Goal: Task Accomplishment & Management: Complete application form

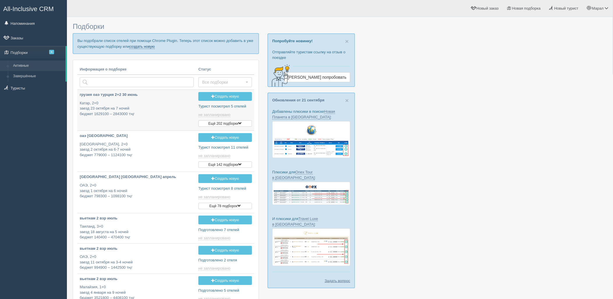
type input "2025-09-28 15:35"
type input "2025-09-28 13:55"
type input "2025-09-28 12:55"
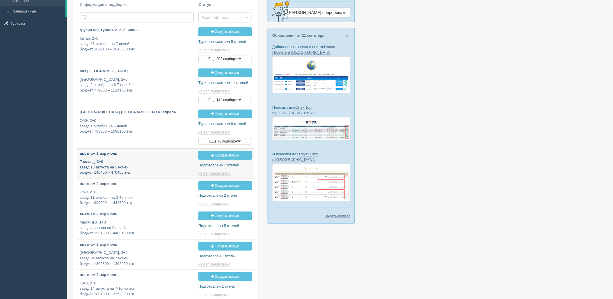
type input "2025-09-28 11:40"
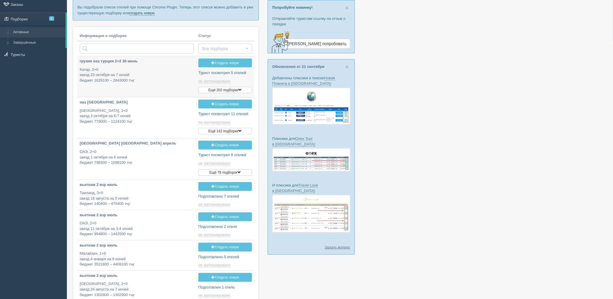
scroll to position [0, 0]
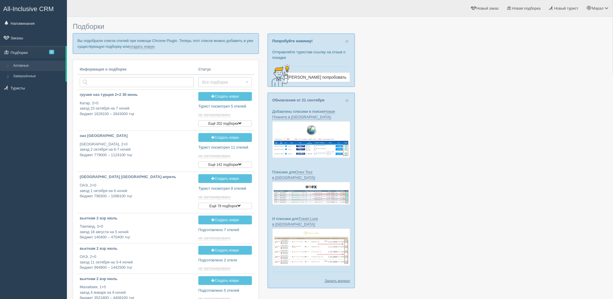
click at [144, 43] on p "Вы подобрали список отелей при помощи Chrome Plugin. Теперь этот список можно д…" at bounding box center [166, 43] width 186 height 20
click at [145, 45] on link "создать новую" at bounding box center [142, 46] width 26 height 5
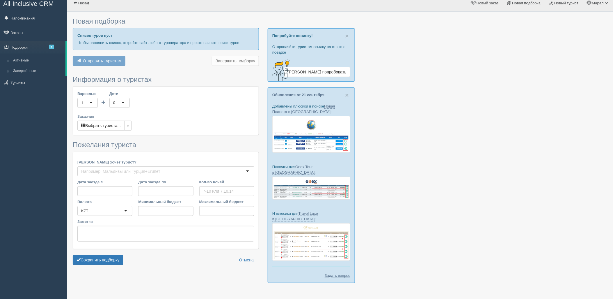
type input "5-7"
type input "1373300"
type input "1836000"
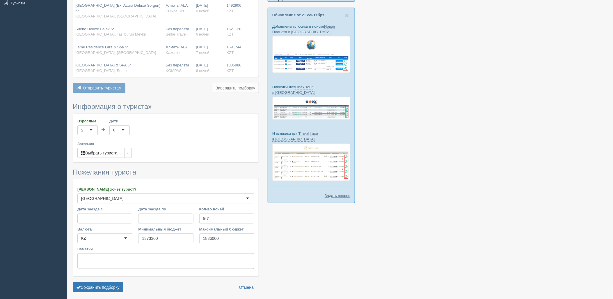
scroll to position [102, 0]
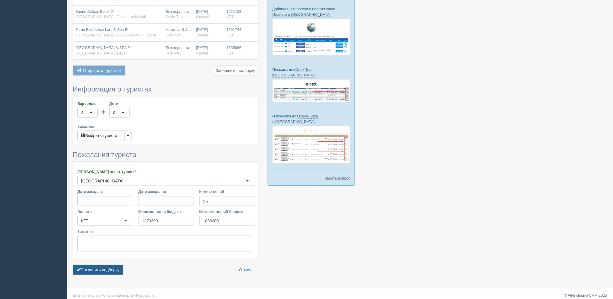
click at [113, 265] on button "Сохранить подборку" at bounding box center [98, 270] width 51 height 10
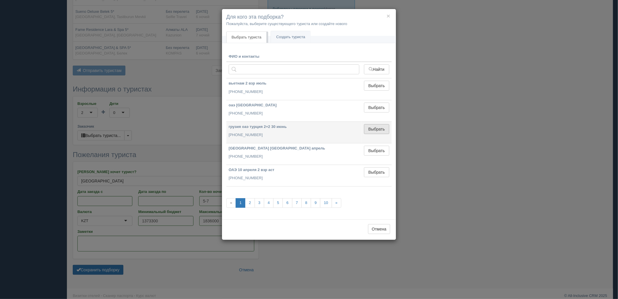
click at [375, 130] on button "Выбрать" at bounding box center [376, 129] width 25 height 10
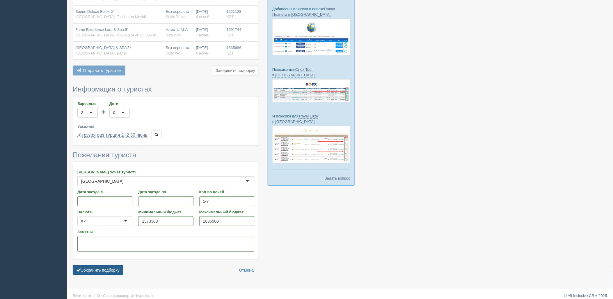
click at [109, 265] on button "Сохранить подборку" at bounding box center [98, 270] width 51 height 10
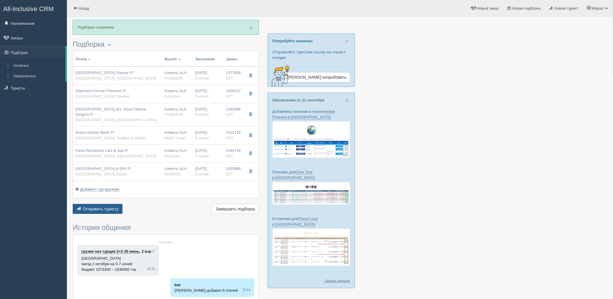
click at [106, 206] on button "Отправить туристу Отправить" at bounding box center [98, 209] width 50 height 10
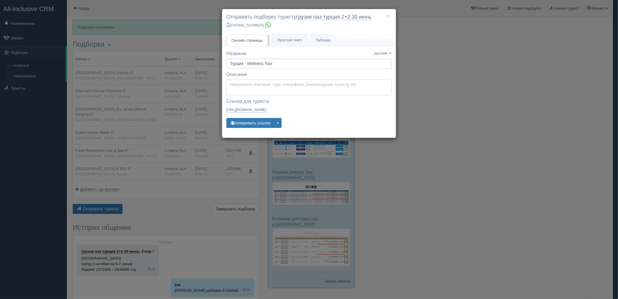
type textarea "Здравствуйте! Ниже представлены варианты туров для Вас. Для просмотра описания …"
click at [249, 85] on textarea "Здравствуйте! Ниже представлены варианты туров для Вас. Для просмотра описания …" at bounding box center [309, 87] width 165 height 16
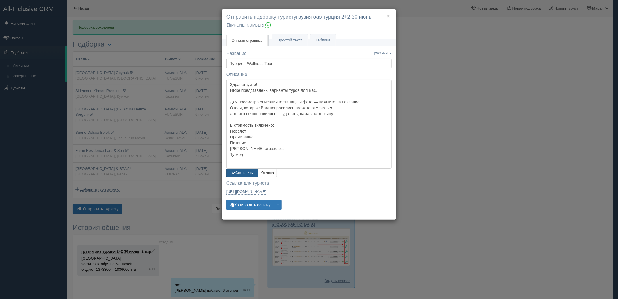
click at [236, 171] on button "Сохранить" at bounding box center [243, 173] width 32 height 8
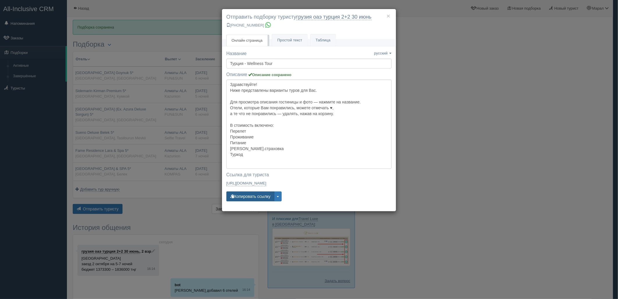
click at [248, 196] on button "Копировать ссылку" at bounding box center [251, 196] width 48 height 10
drag, startPoint x: 587, startPoint y: 83, endPoint x: 483, endPoint y: 20, distance: 121.5
click at [587, 83] on div "× Отправить подборку туристу грузия оаэ турция 2+2 30 июнь +7 701 880 5580 Онла…" at bounding box center [309, 149] width 618 height 299
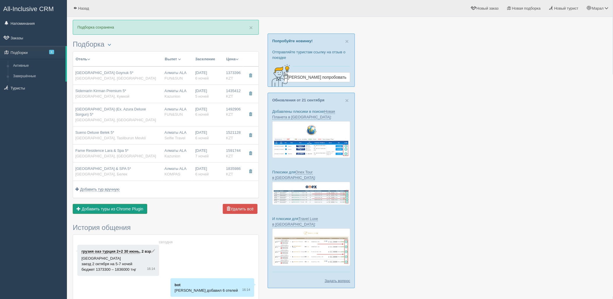
click at [96, 206] on span "Добавить туры из Chrome Plugin" at bounding box center [113, 208] width 62 height 5
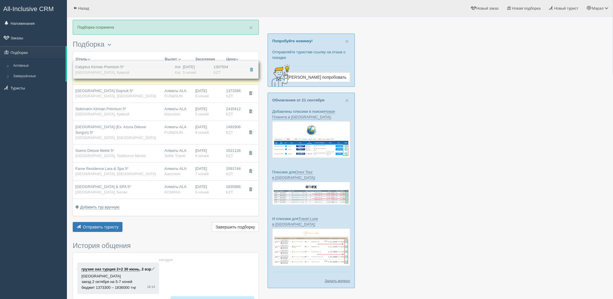
drag, startPoint x: 149, startPoint y: 187, endPoint x: 167, endPoint y: 72, distance: 116.0
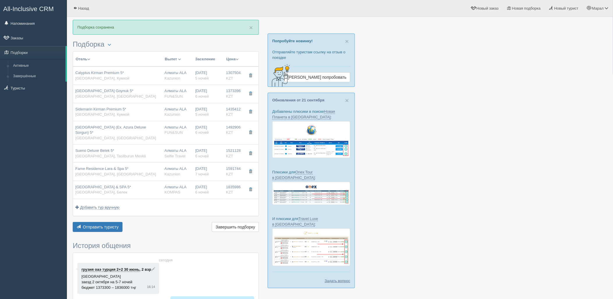
click at [423, 174] on div at bounding box center [340, 193] width 535 height 346
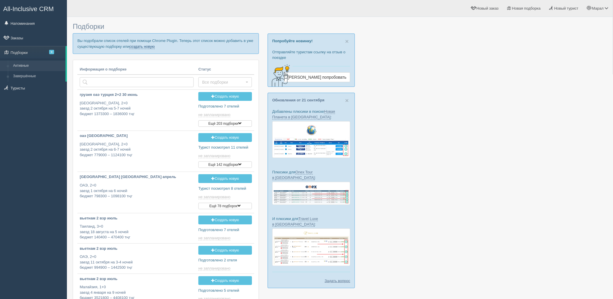
drag, startPoint x: 147, startPoint y: 46, endPoint x: 110, endPoint y: 17, distance: 47.3
click at [147, 46] on link "создать новую" at bounding box center [142, 46] width 26 height 5
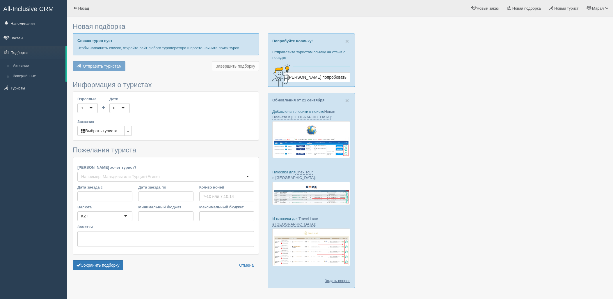
type input "6-7"
type input "1739000"
type input "2503000"
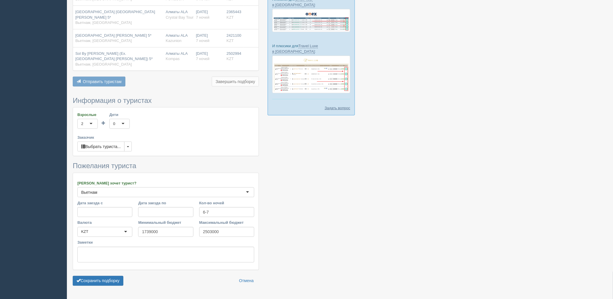
scroll to position [178, 0]
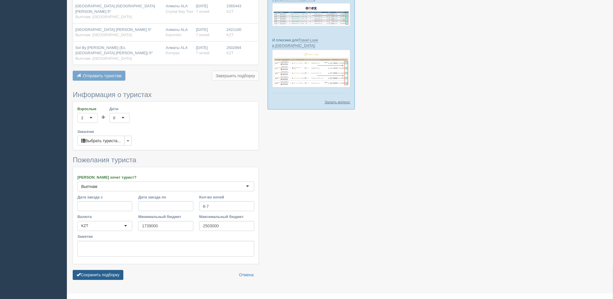
click at [118, 270] on button "Сохранить подборку" at bounding box center [98, 275] width 51 height 10
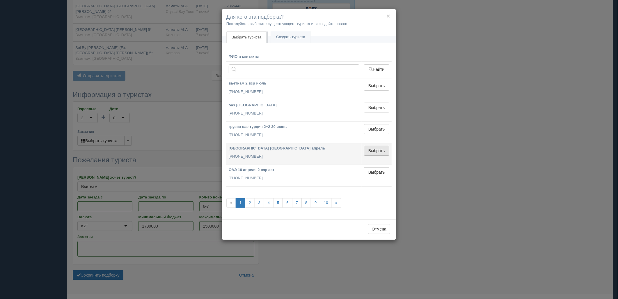
click at [379, 146] on button "Выбрать" at bounding box center [376, 151] width 25 height 10
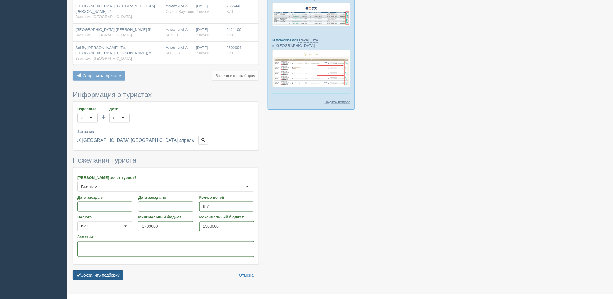
click at [120, 270] on button "Сохранить подборку" at bounding box center [98, 275] width 51 height 10
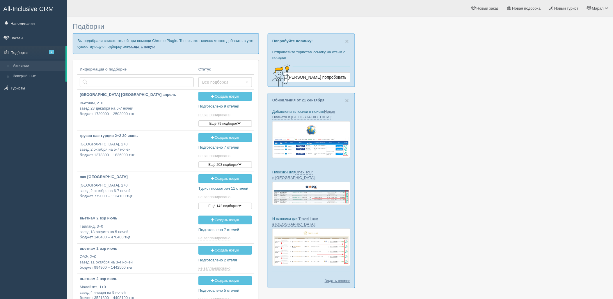
click at [148, 45] on link "создать новую" at bounding box center [142, 46] width 26 height 5
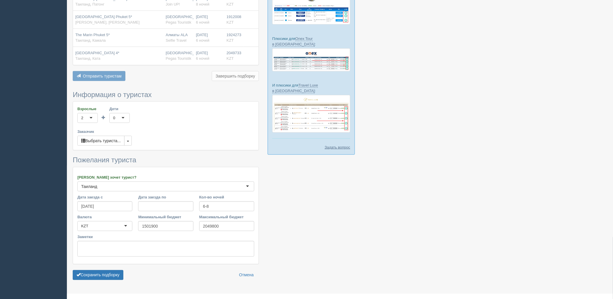
scroll to position [144, 0]
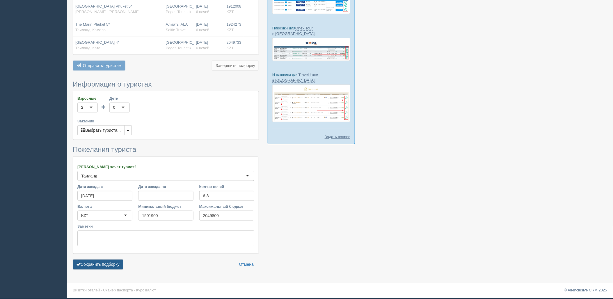
click at [107, 266] on button "Сохранить подборку" at bounding box center [98, 264] width 51 height 10
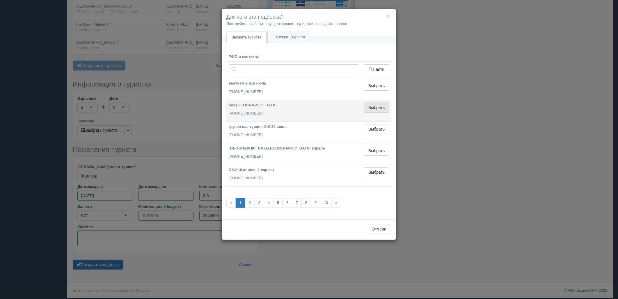
click at [383, 103] on button "Выбрать" at bounding box center [376, 107] width 25 height 10
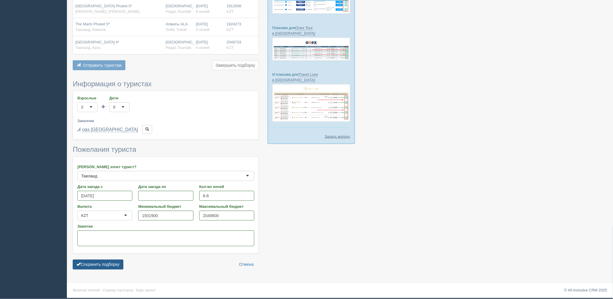
click at [93, 261] on button "Сохранить подборку" at bounding box center [98, 264] width 51 height 10
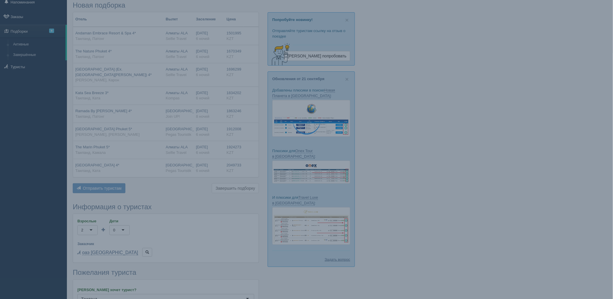
scroll to position [15, 0]
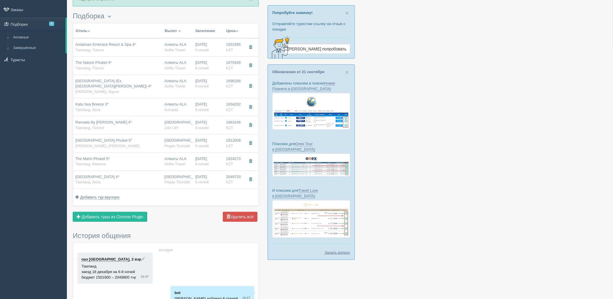
scroll to position [32, 0]
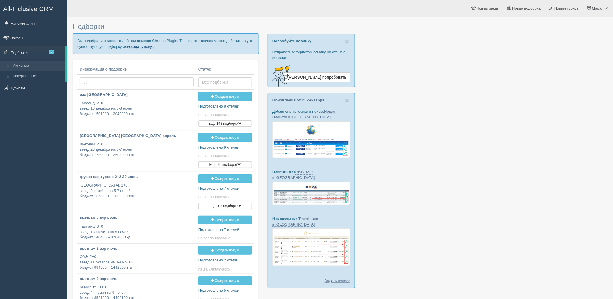
drag, startPoint x: 144, startPoint y: 46, endPoint x: 219, endPoint y: 38, distance: 75.8
click at [144, 46] on link "создать новую" at bounding box center [142, 46] width 26 height 5
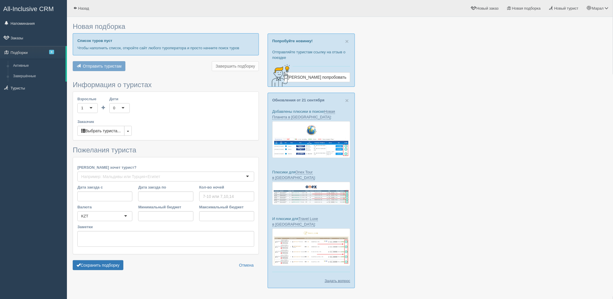
type input "7"
type input "1781900"
type input "2454000"
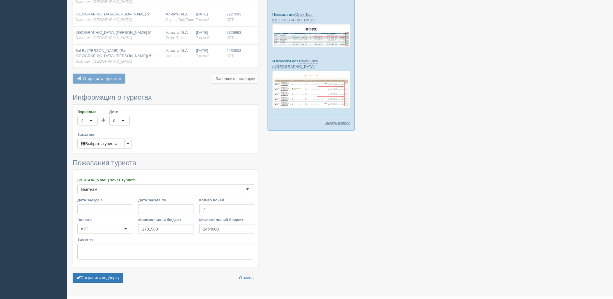
scroll to position [160, 0]
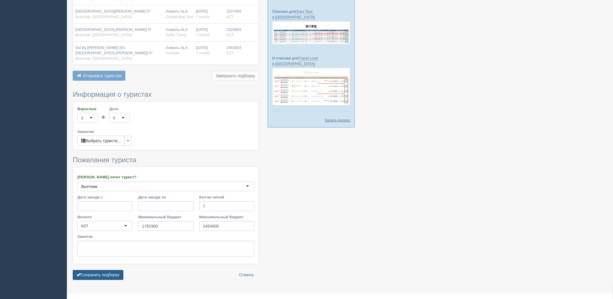
click at [109, 270] on button "Сохранить подборку" at bounding box center [98, 275] width 51 height 10
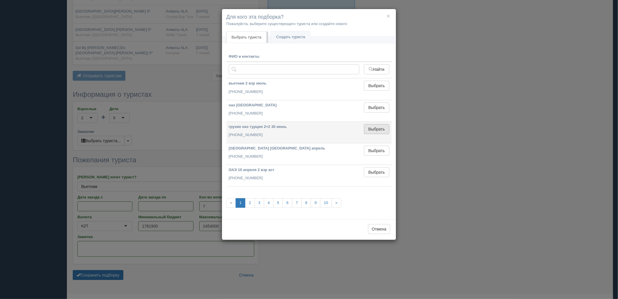
click at [378, 125] on button "Выбрать" at bounding box center [376, 129] width 25 height 10
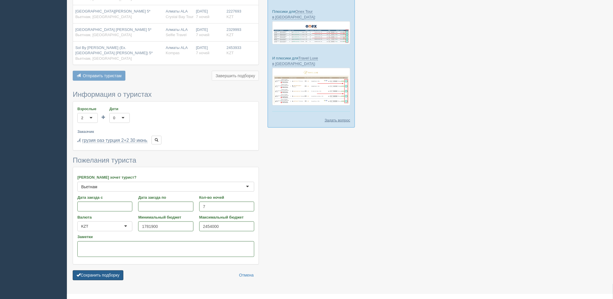
click at [111, 270] on button "Сохранить подборку" at bounding box center [98, 275] width 51 height 10
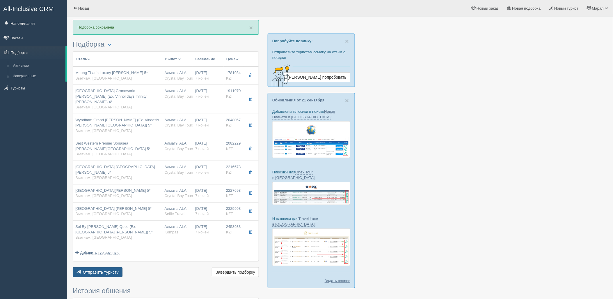
click at [100, 270] on span "Отправить туристу" at bounding box center [101, 272] width 36 height 5
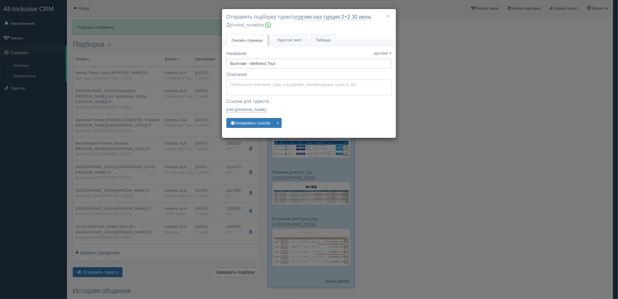
type textarea "Здравствуйте! Ниже представлены варианты туров для Вас. Для просмотра описания …"
click at [262, 89] on textarea "Здравствуйте! Ниже представлены варианты туров для Вас. Для просмотра описания …" at bounding box center [309, 87] width 165 height 16
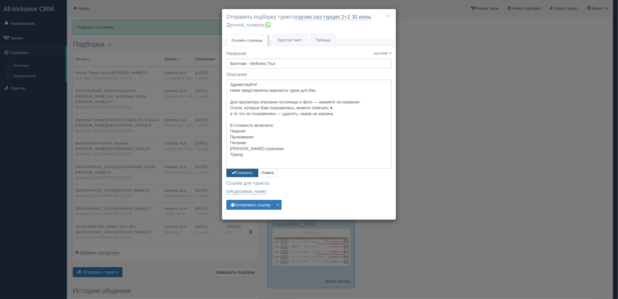
click at [245, 173] on button "Сохранить" at bounding box center [243, 173] width 32 height 8
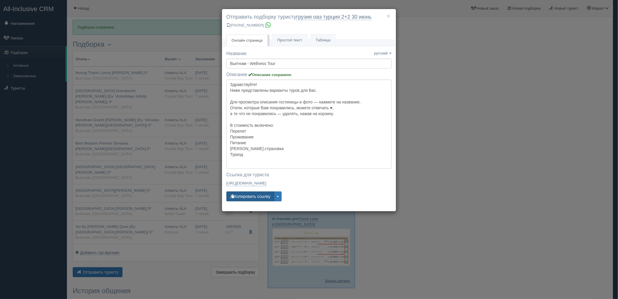
click at [243, 191] on button "Копировать ссылку" at bounding box center [251, 196] width 48 height 10
click at [467, 55] on div "× Отправить подборку туристу грузия оаэ турция 2+2 30 июнь +7 701 880 5580 Онла…" at bounding box center [309, 149] width 618 height 299
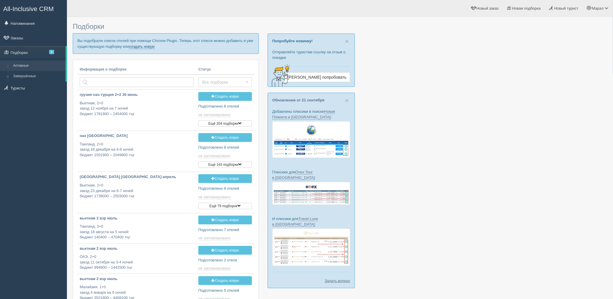
click at [135, 45] on link "создать новую" at bounding box center [142, 46] width 26 height 5
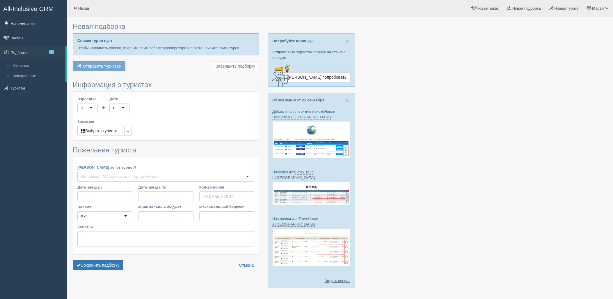
type input "6-7"
type input "2080200"
type input "2397200"
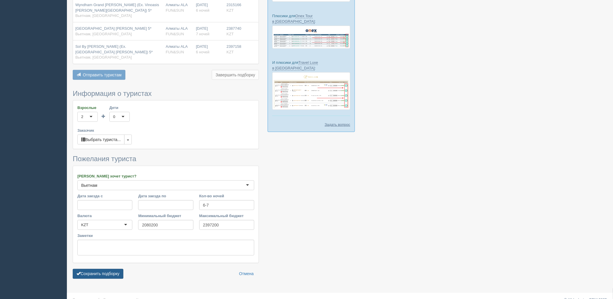
scroll to position [160, 0]
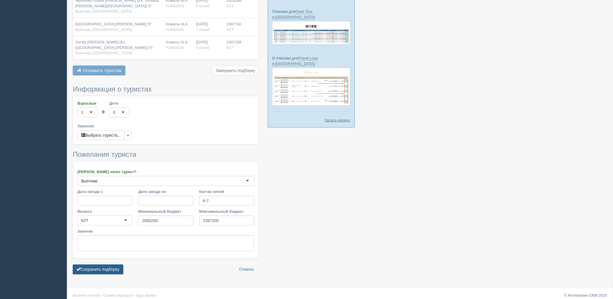
click at [113, 266] on button "Сохранить подборку" at bounding box center [98, 269] width 51 height 10
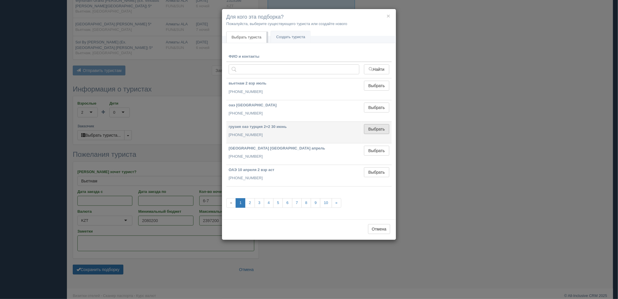
click at [380, 129] on button "Выбрать" at bounding box center [376, 129] width 25 height 10
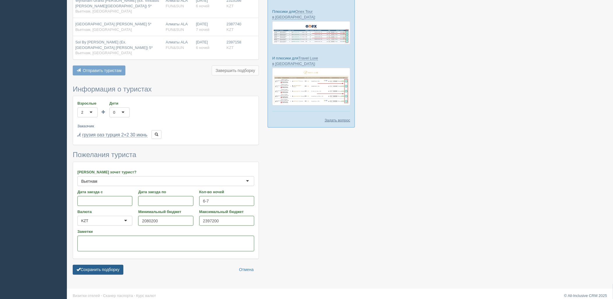
click at [100, 265] on button "Сохранить подборку" at bounding box center [98, 270] width 51 height 10
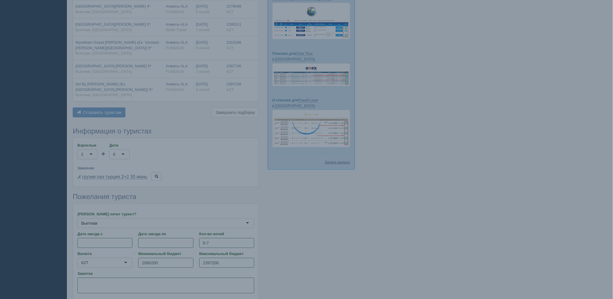
scroll to position [0, 0]
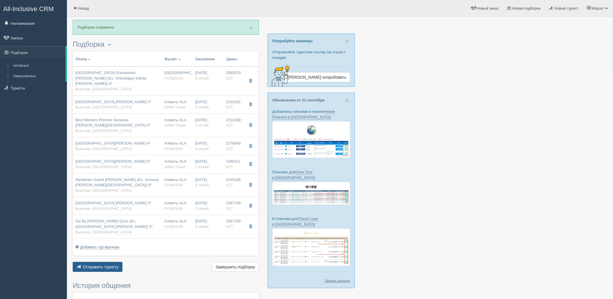
click at [114, 264] on span "Отправить туристу" at bounding box center [101, 266] width 36 height 5
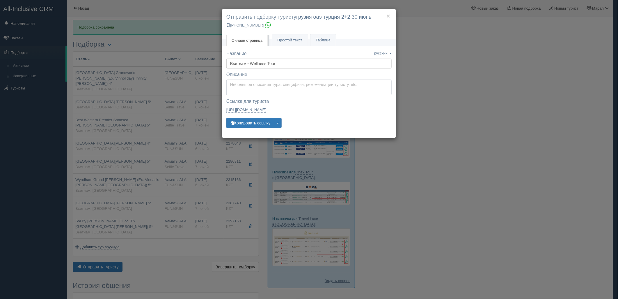
type textarea "Здравствуйте! Ниже представлены варианты туров для Вас. Для просмотра описания …"
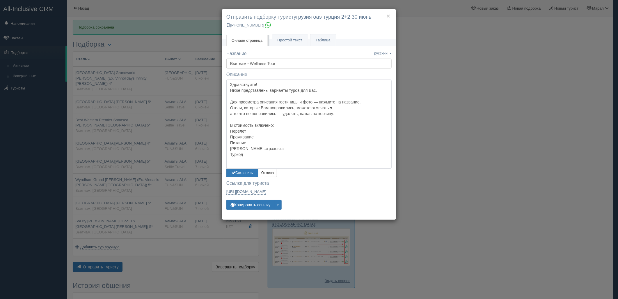
click at [255, 89] on textarea "Здравствуйте! Ниже представлены варианты туров для Вас. Для просмотра описания …" at bounding box center [309, 123] width 165 height 89
click at [243, 175] on button "Сохранить" at bounding box center [243, 173] width 32 height 8
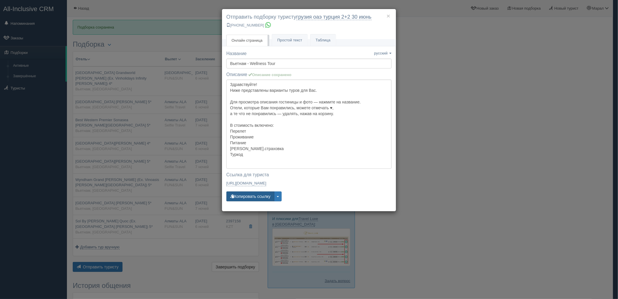
click at [247, 195] on button "Копировать ссылку" at bounding box center [251, 196] width 48 height 10
click at [97, 266] on div "× Отправить подборку туристу грузия оаэ турция 2+2 30 июнь +7 701 880 5580 Онла…" at bounding box center [309, 149] width 618 height 299
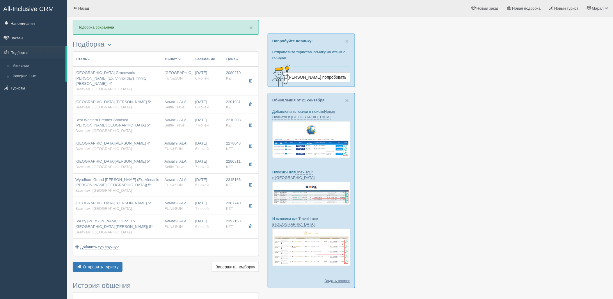
drag, startPoint x: 577, startPoint y: 74, endPoint x: 482, endPoint y: 31, distance: 104.1
click at [577, 74] on div at bounding box center [340, 213] width 535 height 386
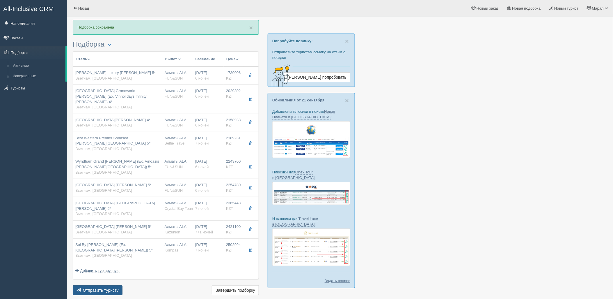
click at [110, 288] on span "Отправить туристу" at bounding box center [101, 290] width 36 height 5
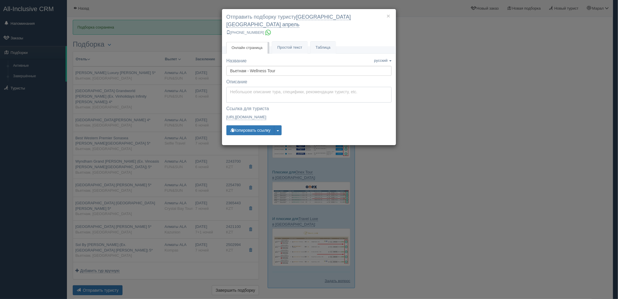
type textarea "Здравствуйте! Ниже представлены варианты туров для Вас. Для просмотра описания …"
drag, startPoint x: 278, startPoint y: 81, endPoint x: 267, endPoint y: 94, distance: 17.5
click at [278, 87] on textarea "Здравствуйте! Ниже представлены варианты туров для Вас. Для просмотра описания …" at bounding box center [309, 95] width 165 height 16
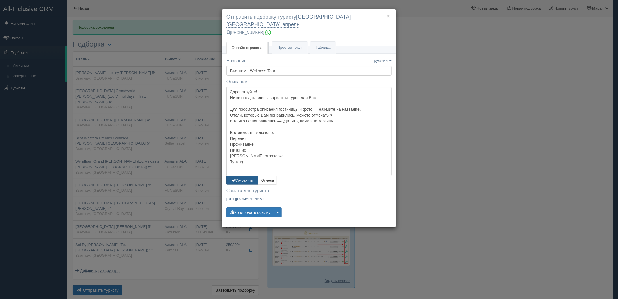
click at [232, 178] on span "button" at bounding box center [233, 179] width 3 height 3
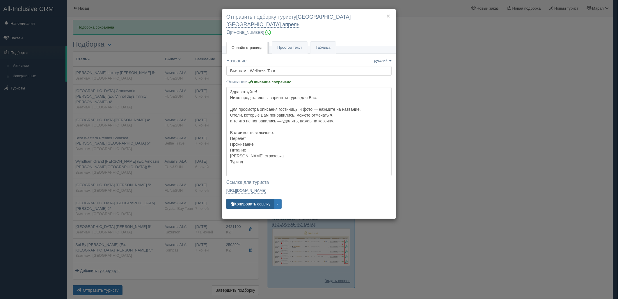
click at [242, 199] on button "Копировать ссылку" at bounding box center [251, 204] width 48 height 10
click at [409, 56] on div "× Отправить подборку туристу калининград турция апрель +7 924 265-55-57 Онлайн …" at bounding box center [309, 149] width 618 height 299
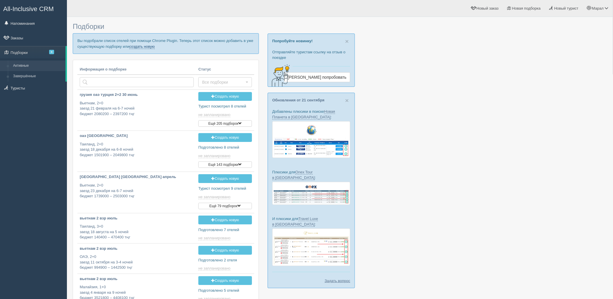
click at [142, 48] on link "создать новую" at bounding box center [142, 46] width 26 height 5
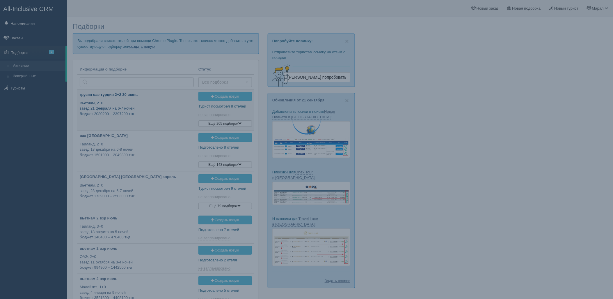
type input "[DATE] 17:10"
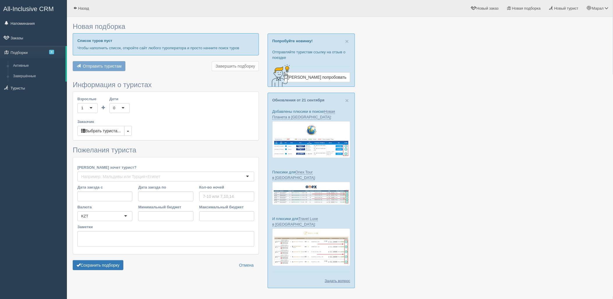
type input "6-10"
type input "1396000"
type input "1822700"
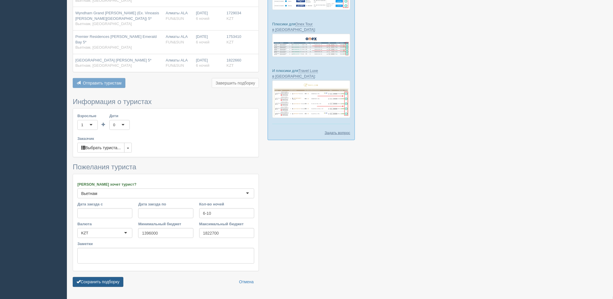
scroll to position [149, 0]
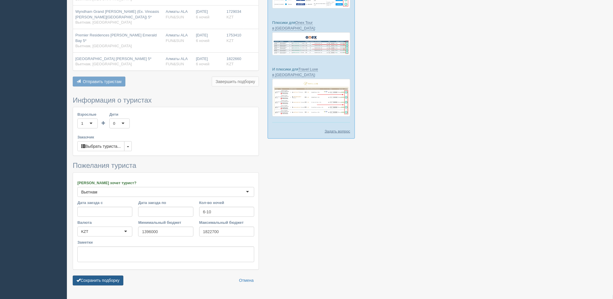
click at [114, 275] on button "Сохранить подборку" at bounding box center [98, 280] width 51 height 10
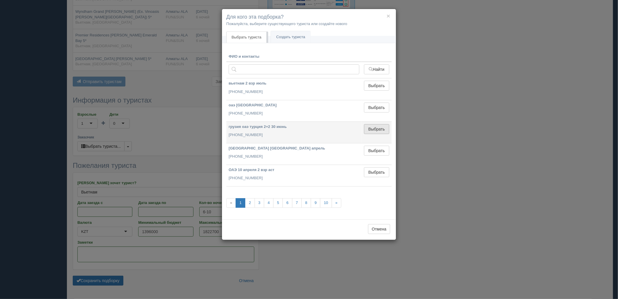
click at [379, 129] on button "Выбрать" at bounding box center [376, 129] width 25 height 10
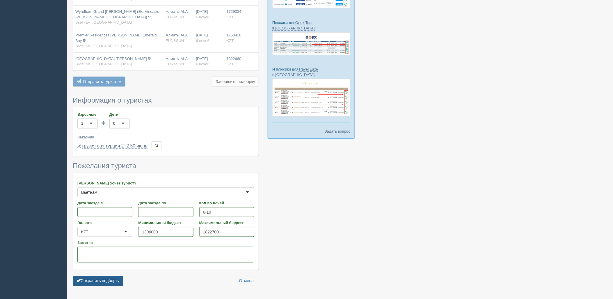
click at [109, 276] on button "Сохранить подборку" at bounding box center [98, 281] width 51 height 10
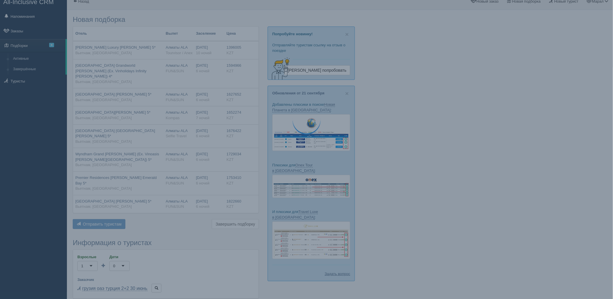
scroll to position [0, 0]
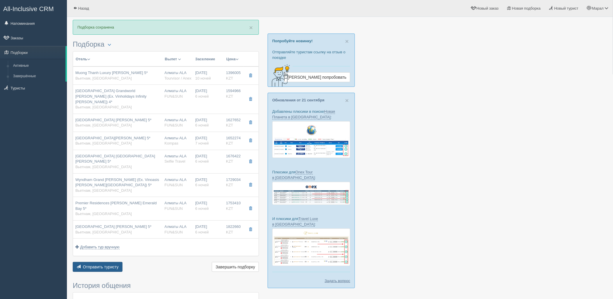
click at [104, 262] on button "Отправить туристу Отправить" at bounding box center [98, 267] width 50 height 10
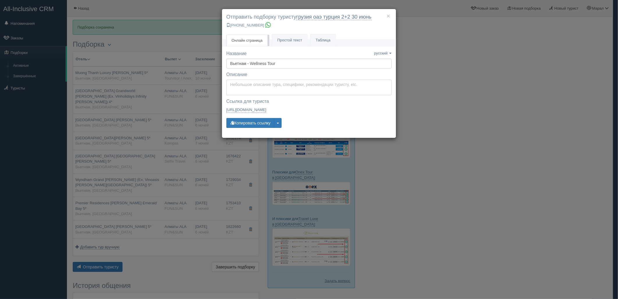
type textarea "Здравствуйте! Ниже представлены варианты туров для Вас. Для просмотра описания …"
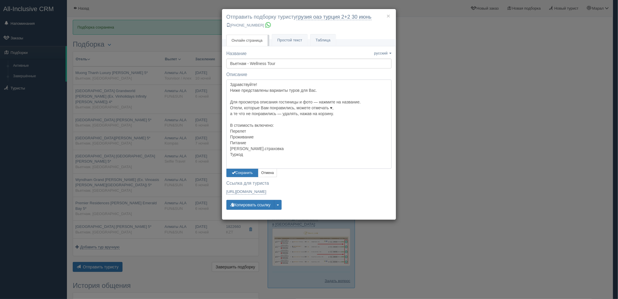
click at [247, 85] on textarea "Здравствуйте! Ниже представлены варианты туров для Вас. Для просмотра описания …" at bounding box center [309, 123] width 165 height 89
click at [243, 172] on button "Сохранить" at bounding box center [243, 173] width 32 height 8
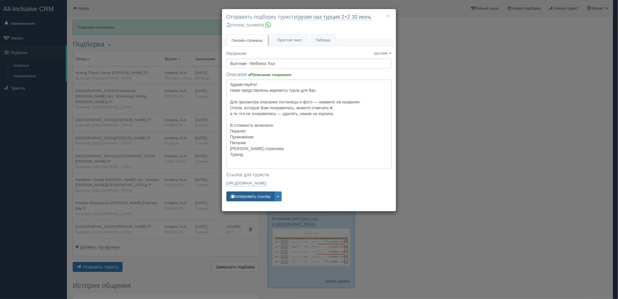
click at [242, 196] on button "Копировать ссылку" at bounding box center [251, 196] width 48 height 10
click at [537, 144] on div "× Отправить подборку туристу грузия оаэ [GEOGRAPHIC_DATA] 2+2 [DATE] [PHONE_NUM…" at bounding box center [309, 149] width 618 height 299
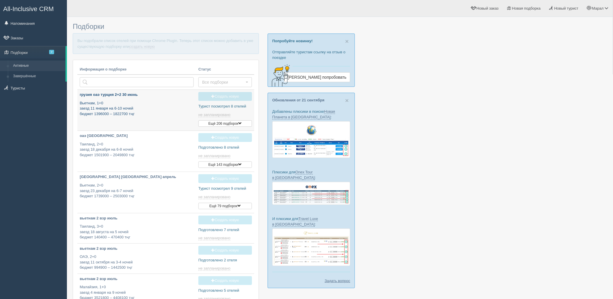
type input "[DATE] 17:25"
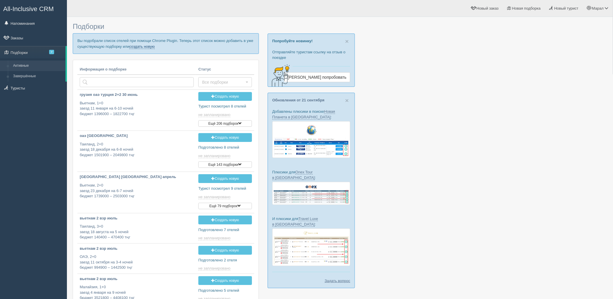
click at [140, 47] on link "создать новую" at bounding box center [142, 46] width 26 height 5
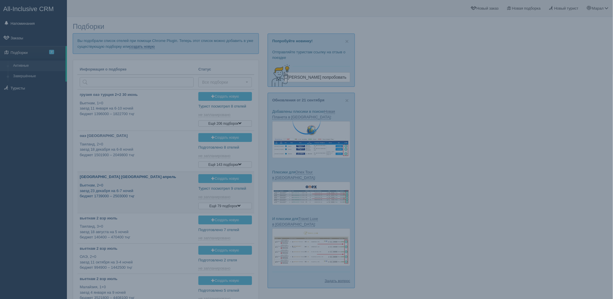
type input "[DATE] 16:45"
type input "[DATE] 16:35"
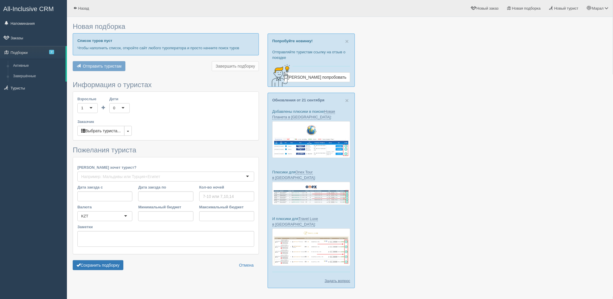
type input "6-7"
type input "1505200"
type input "1737200"
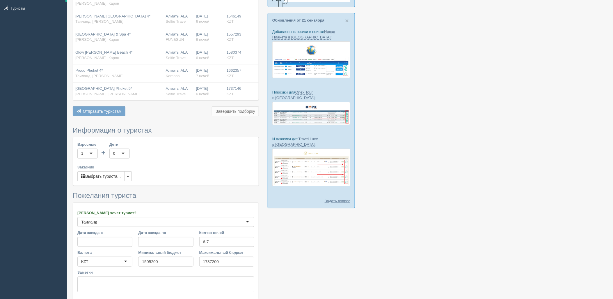
scroll to position [126, 0]
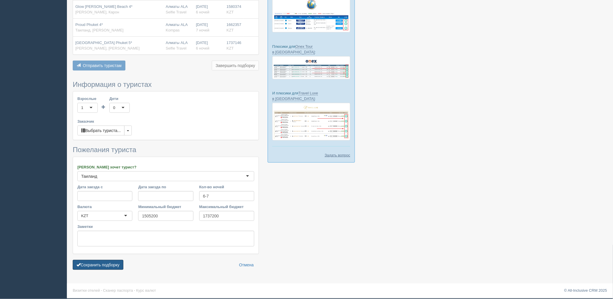
click at [109, 268] on button "Сохранить подборку" at bounding box center [98, 265] width 51 height 10
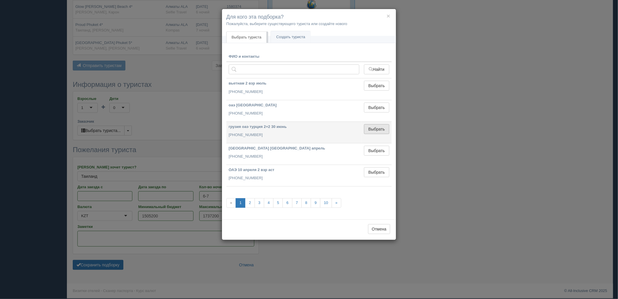
click at [366, 126] on button "Выбрать" at bounding box center [376, 129] width 25 height 10
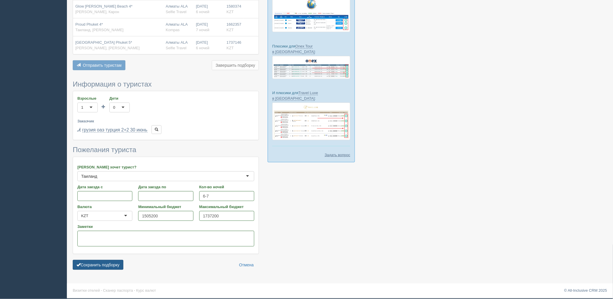
click at [118, 266] on button "Сохранить подборку" at bounding box center [98, 265] width 51 height 10
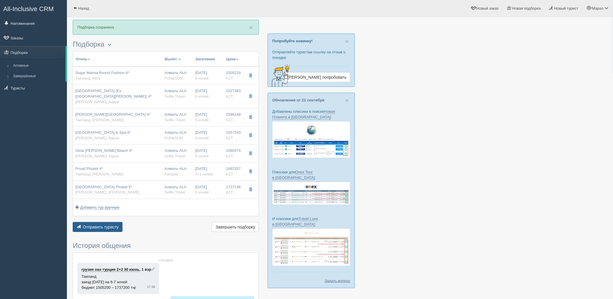
click at [96, 229] on span "Отправить туристу" at bounding box center [101, 226] width 36 height 5
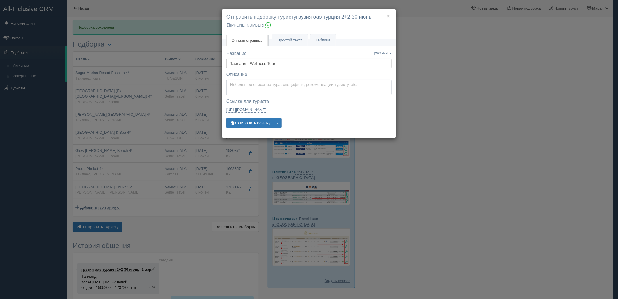
type textarea "Здравствуйте! Ниже представлены варианты туров для Вас. Для просмотра описания …"
click at [256, 88] on textarea "Здравствуйте! Ниже представлены варианты туров для Вас. Для просмотра описания …" at bounding box center [309, 87] width 165 height 16
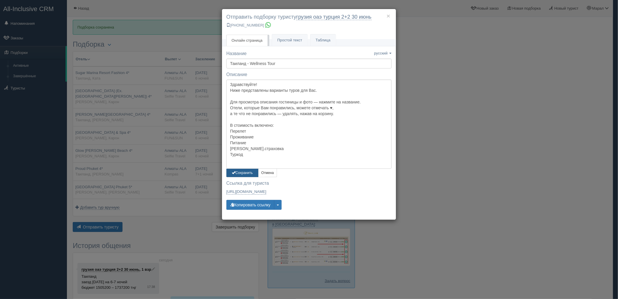
click at [246, 172] on button "Сохранить" at bounding box center [243, 173] width 32 height 8
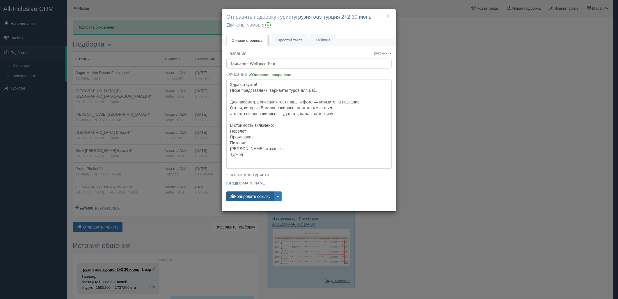
click at [254, 194] on button "Копировать ссылку" at bounding box center [251, 196] width 48 height 10
drag, startPoint x: 519, startPoint y: 144, endPoint x: 514, endPoint y: 144, distance: 5.8
click at [519, 144] on div "× Отправить подборку туристу грузия оаэ [GEOGRAPHIC_DATA] 2+2 [DATE] [PHONE_NUM…" at bounding box center [309, 149] width 618 height 299
